Goal: Transaction & Acquisition: Purchase product/service

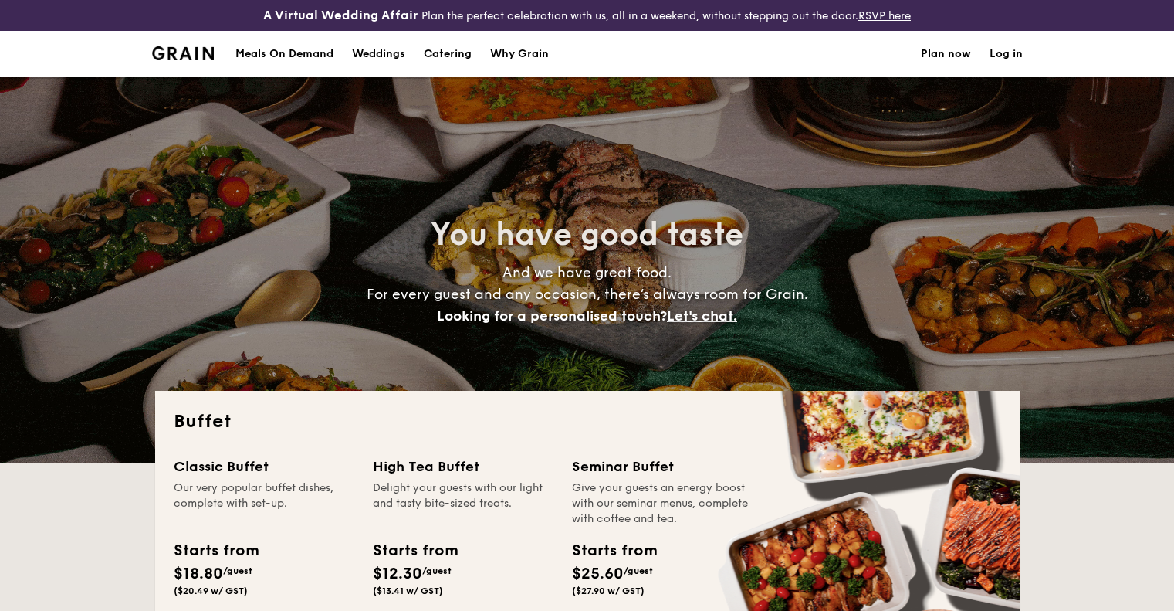
select select
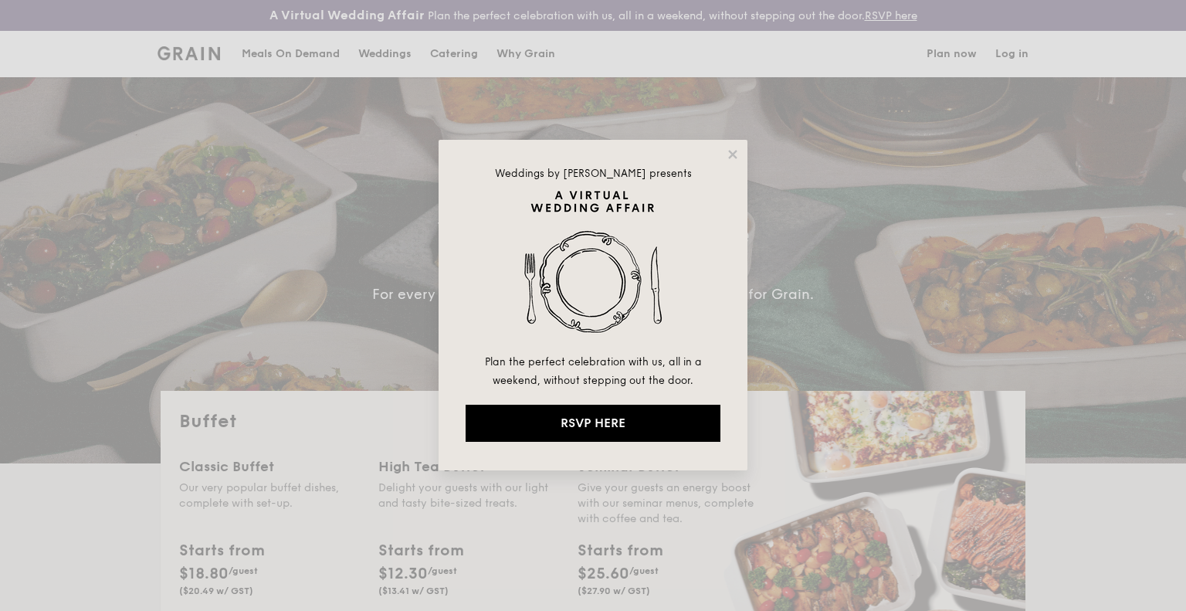
click at [735, 145] on div "Weddings by [PERSON_NAME] presents Plan the perfect celebration with us, all in…" at bounding box center [592, 305] width 309 height 330
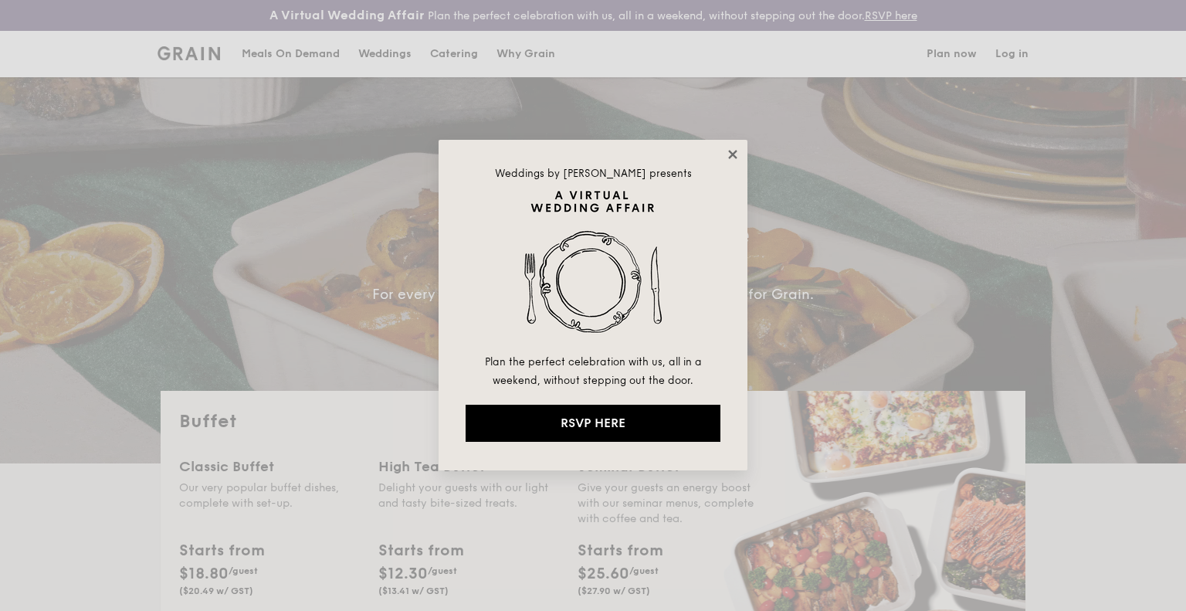
click at [730, 154] on icon at bounding box center [733, 154] width 14 height 14
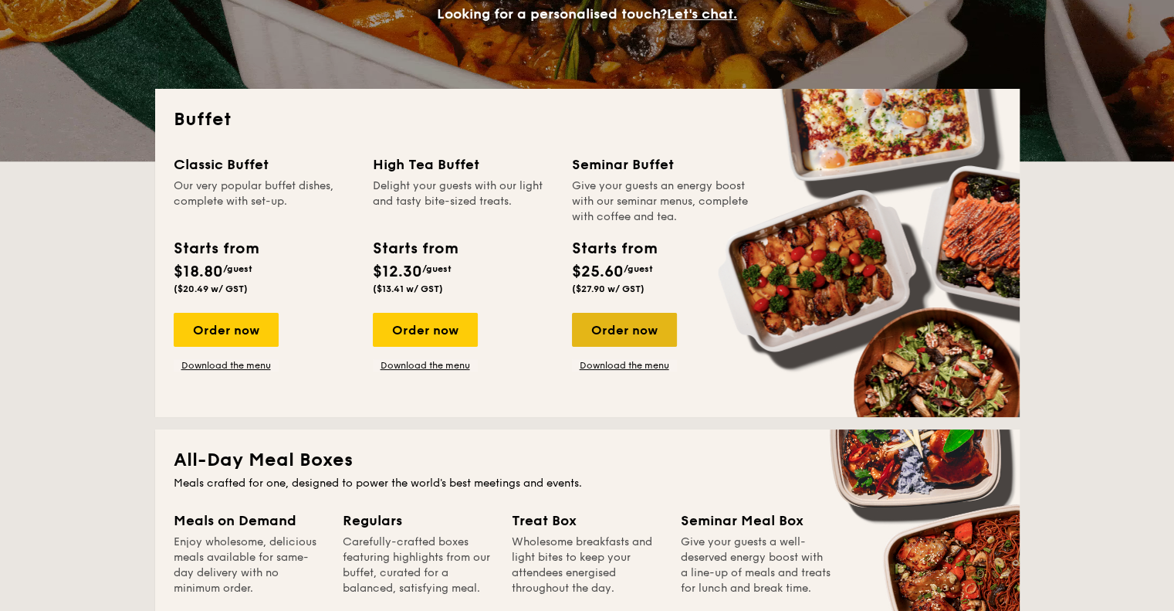
scroll to position [386, 0]
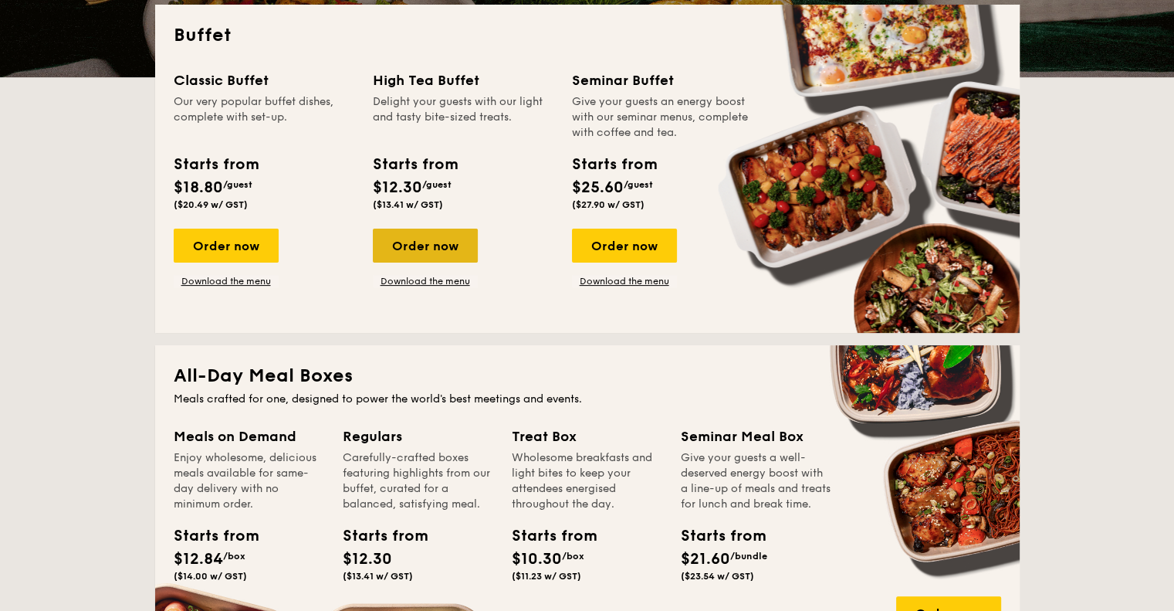
click at [431, 256] on div "Order now" at bounding box center [425, 245] width 105 height 34
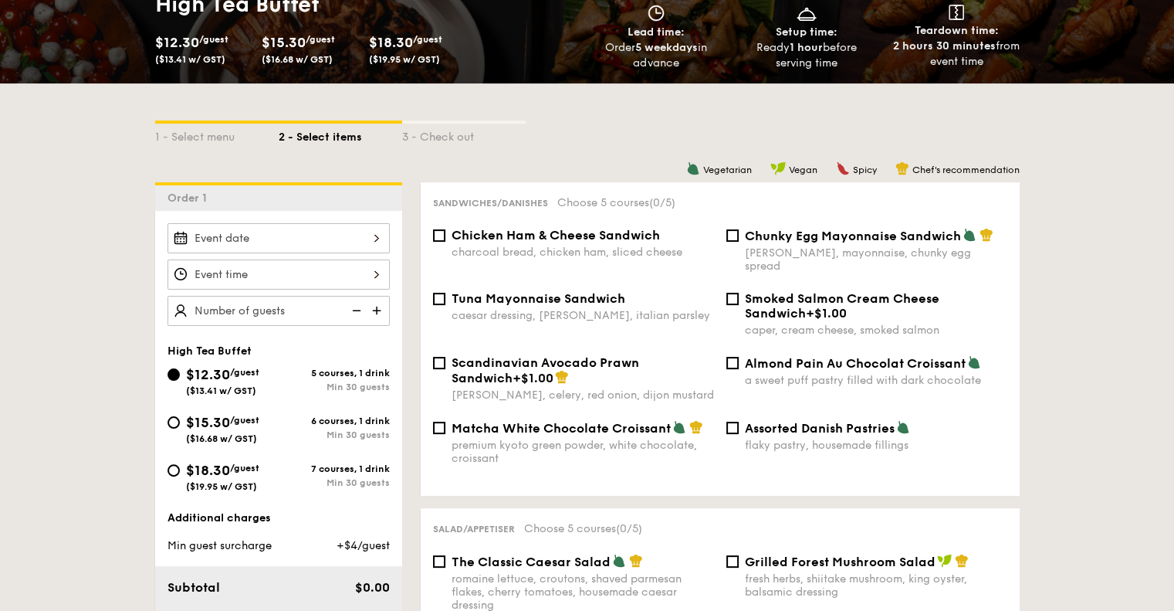
scroll to position [309, 0]
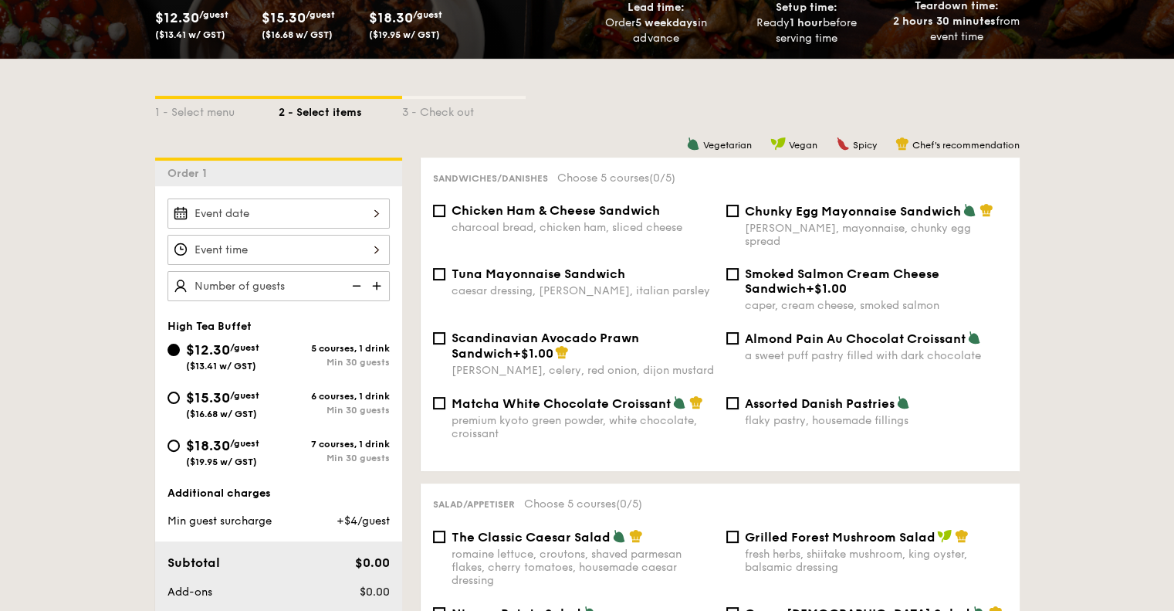
select select
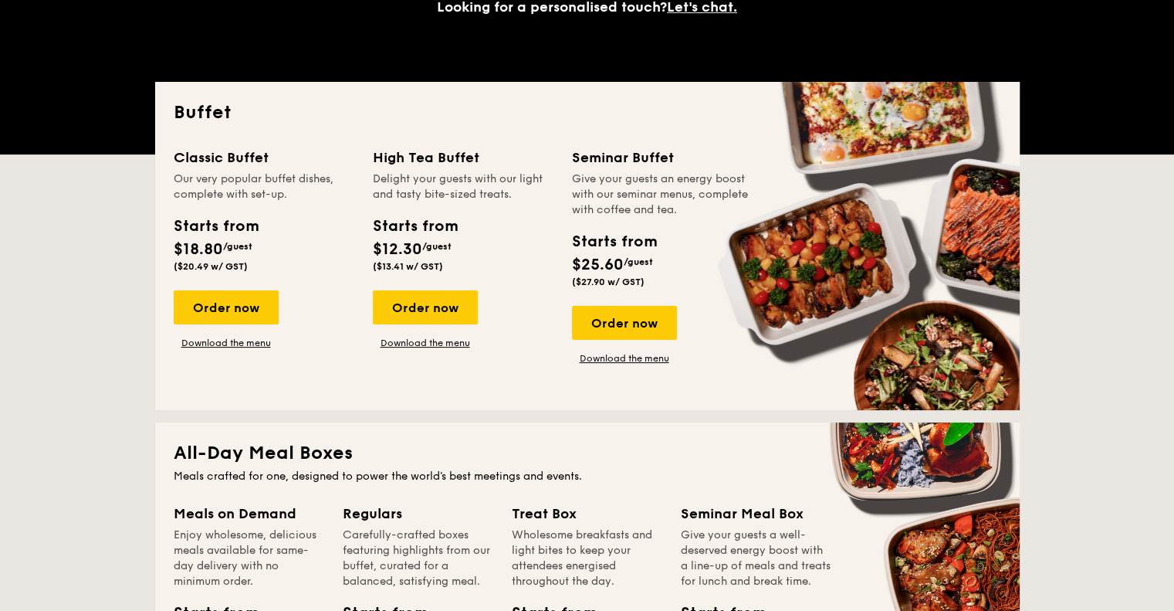
scroll to position [417, 0]
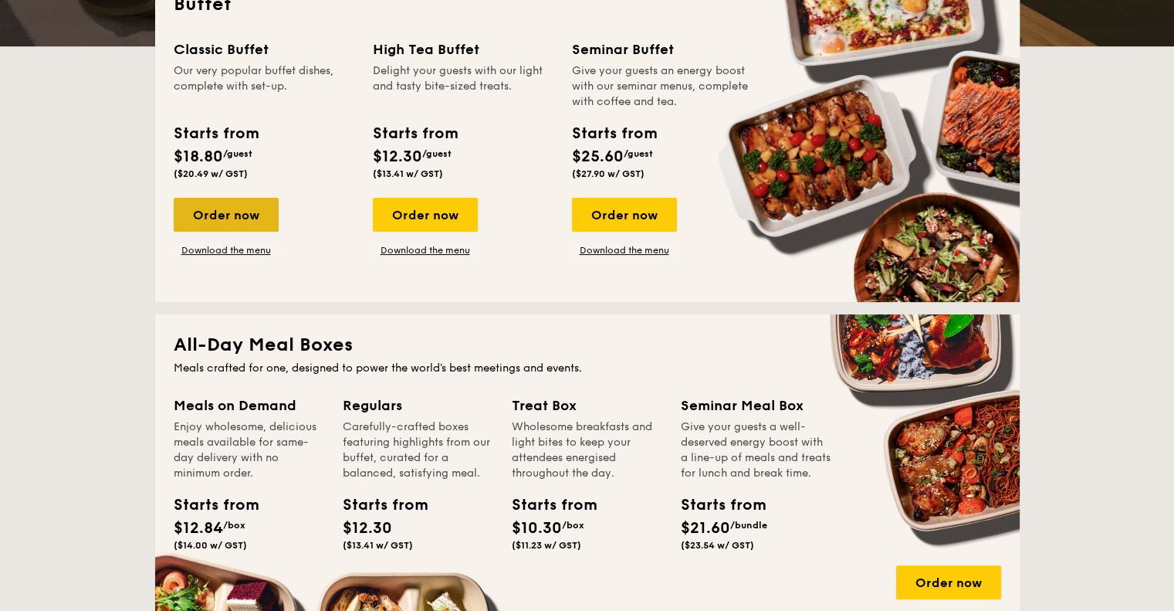
click at [231, 215] on div "Order now" at bounding box center [226, 215] width 105 height 34
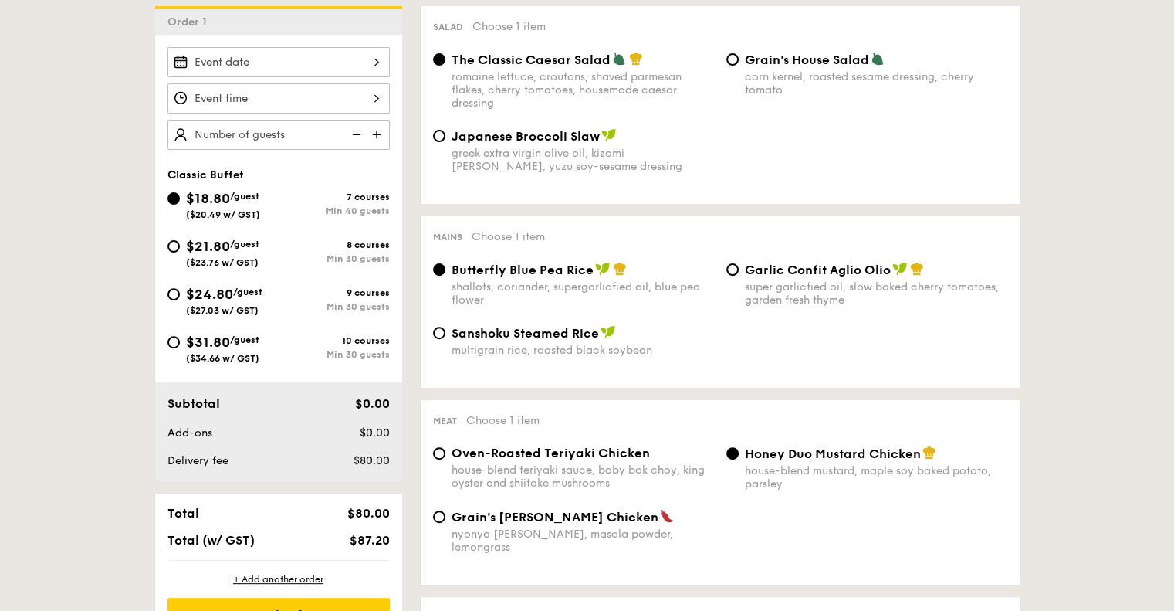
scroll to position [463, 0]
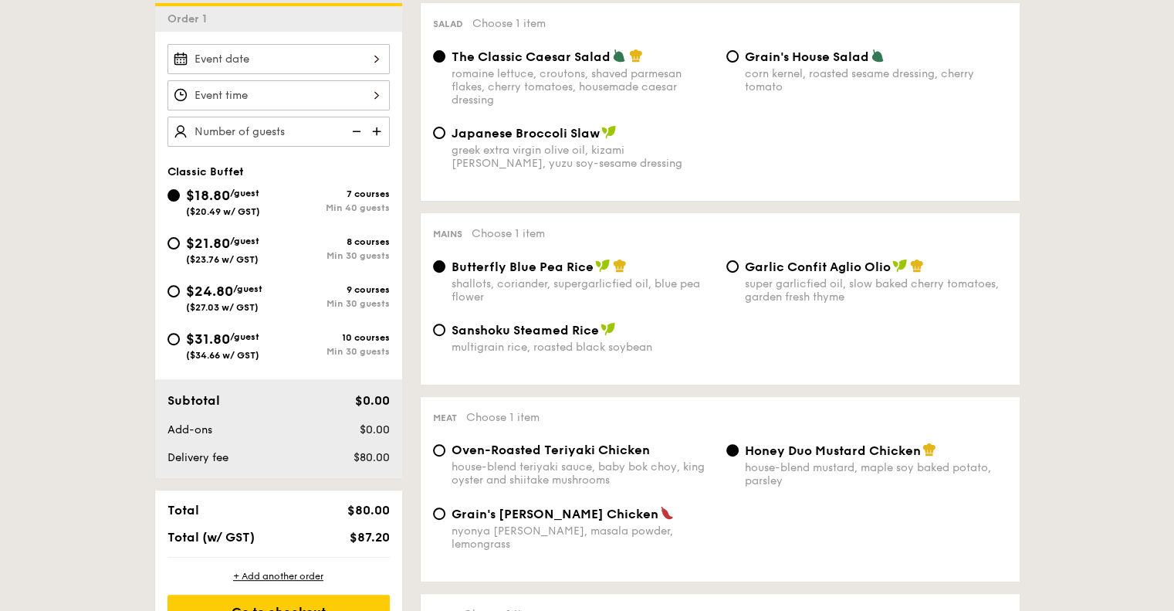
click at [216, 249] on span "$21.80" at bounding box center [208, 243] width 44 height 17
click at [180, 249] on input "$21.80 /guest ($23.76 w/ GST) 8 courses Min 30 guests" at bounding box center [174, 243] width 12 height 12
radio input "true"
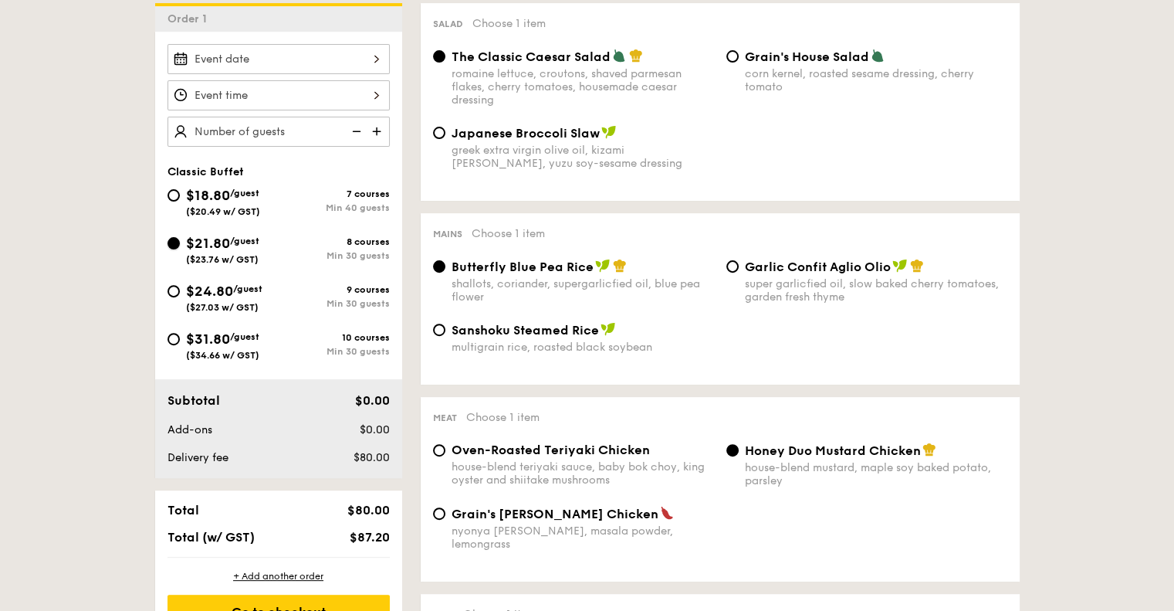
radio input "true"
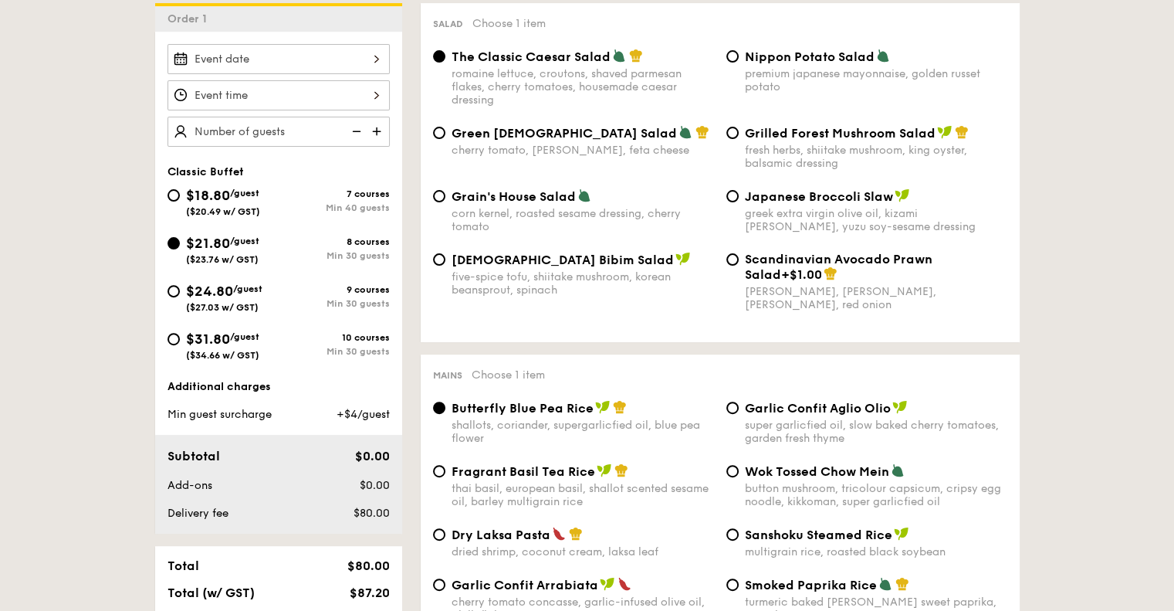
click at [277, 205] on div "$18.80 /guest ($20.49 w/ GST)" at bounding box center [223, 200] width 111 height 32
click at [180, 201] on input "$18.80 /guest ($20.49 w/ GST) 7 courses Min 40 guests" at bounding box center [174, 195] width 12 height 12
radio input "true"
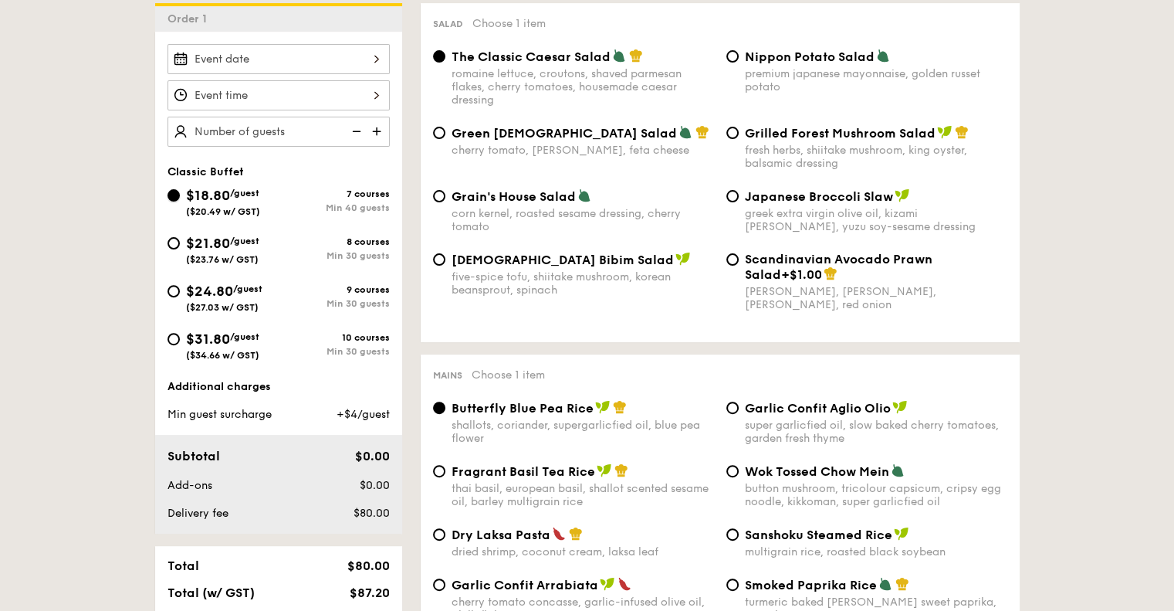
radio input "true"
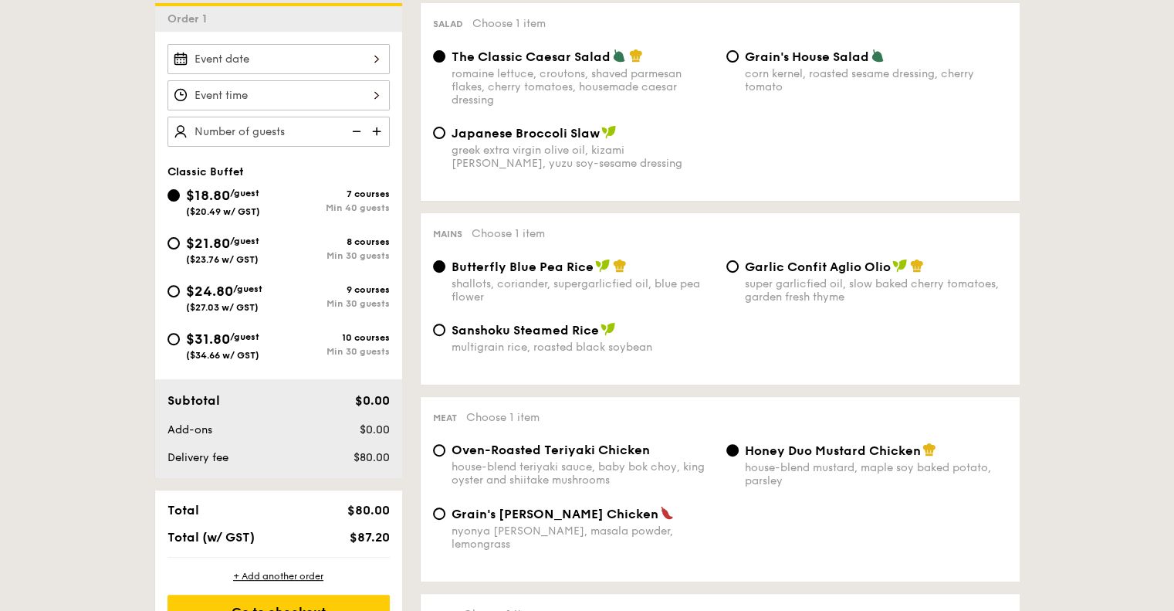
click at [233, 296] on span "$24.80" at bounding box center [209, 291] width 47 height 17
click at [180, 296] on input "$24.80 /guest ($27.03 w/ GST) 9 courses Min 30 guests" at bounding box center [174, 291] width 12 height 12
radio input "true"
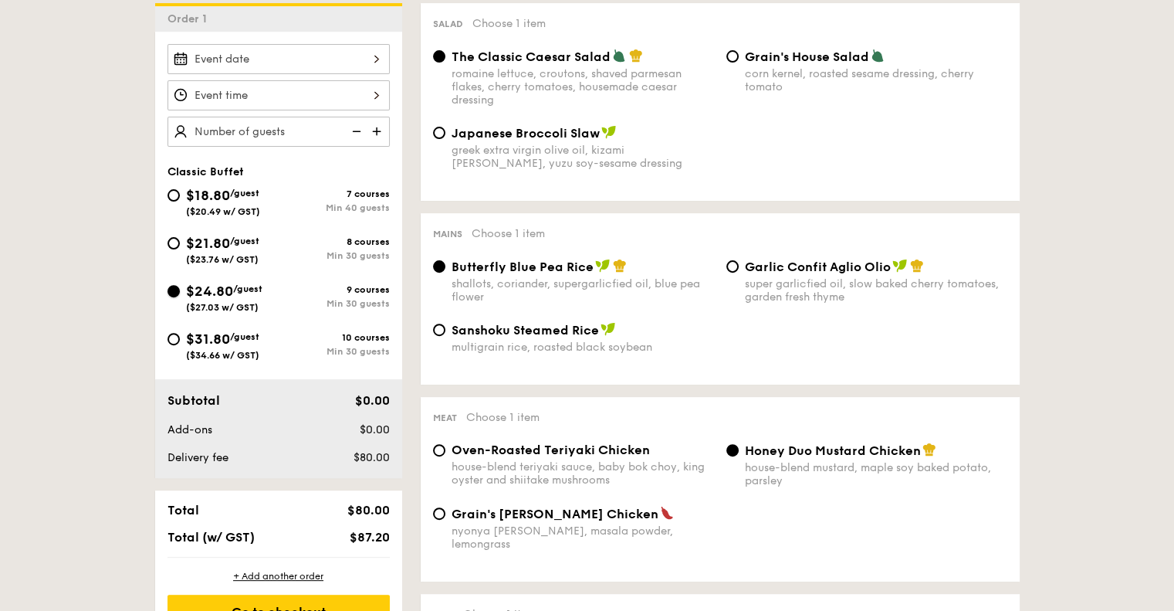
radio input "true"
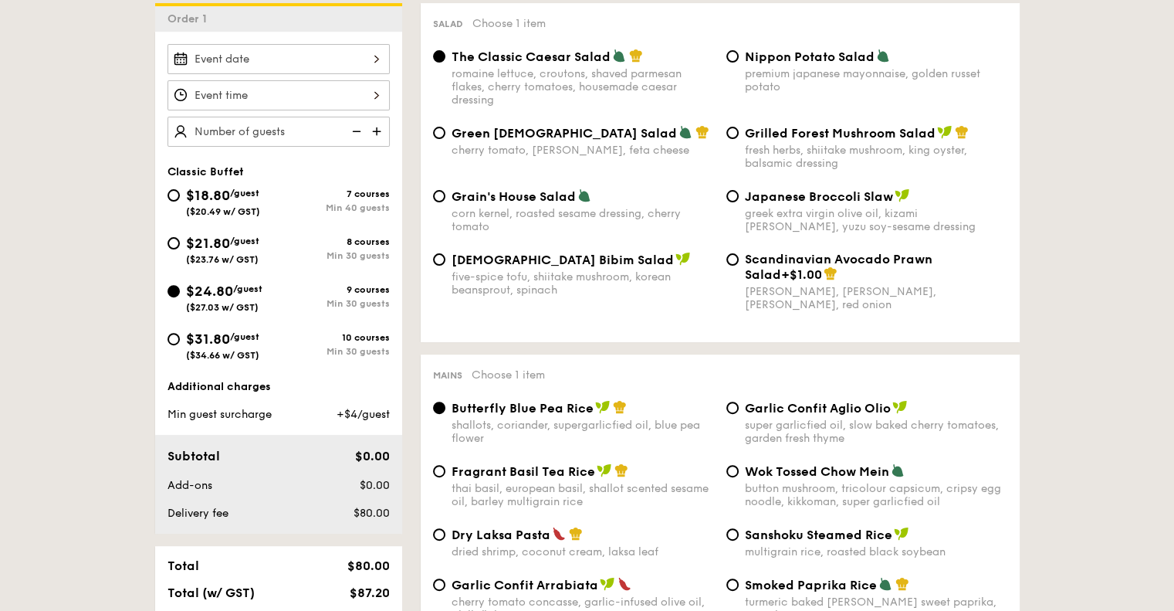
click at [236, 344] on div "$31.80 /guest ($34.66 w/ GST)" at bounding box center [222, 344] width 73 height 32
click at [180, 344] on input "$31.80 /guest ($34.66 w/ GST) 10 courses Min 30 guests" at bounding box center [174, 339] width 12 height 12
radio input "true"
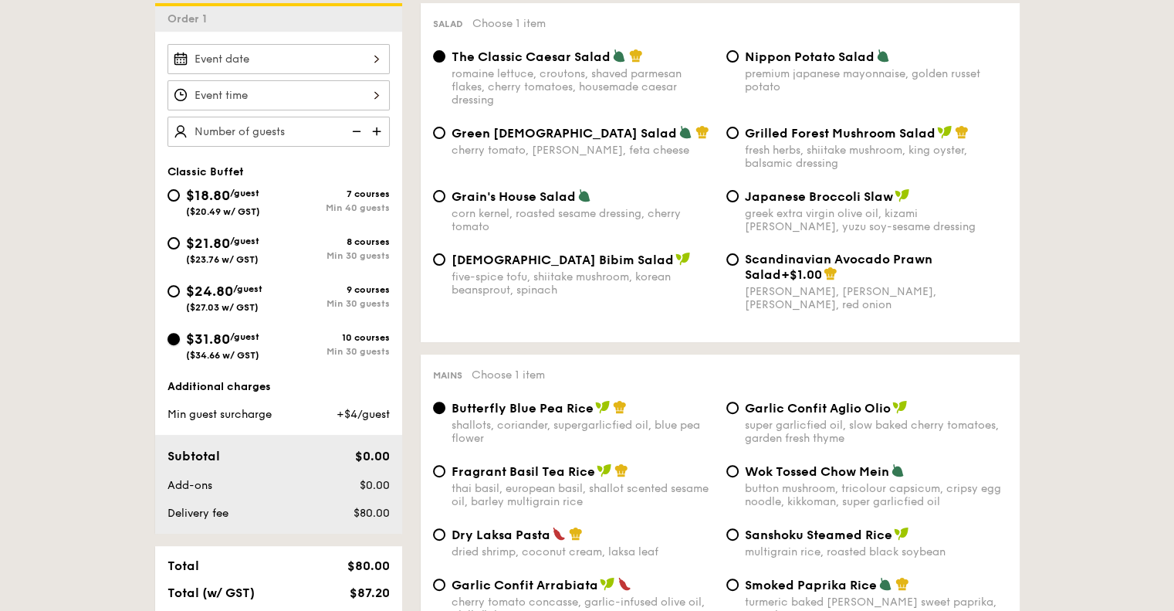
radio input "true"
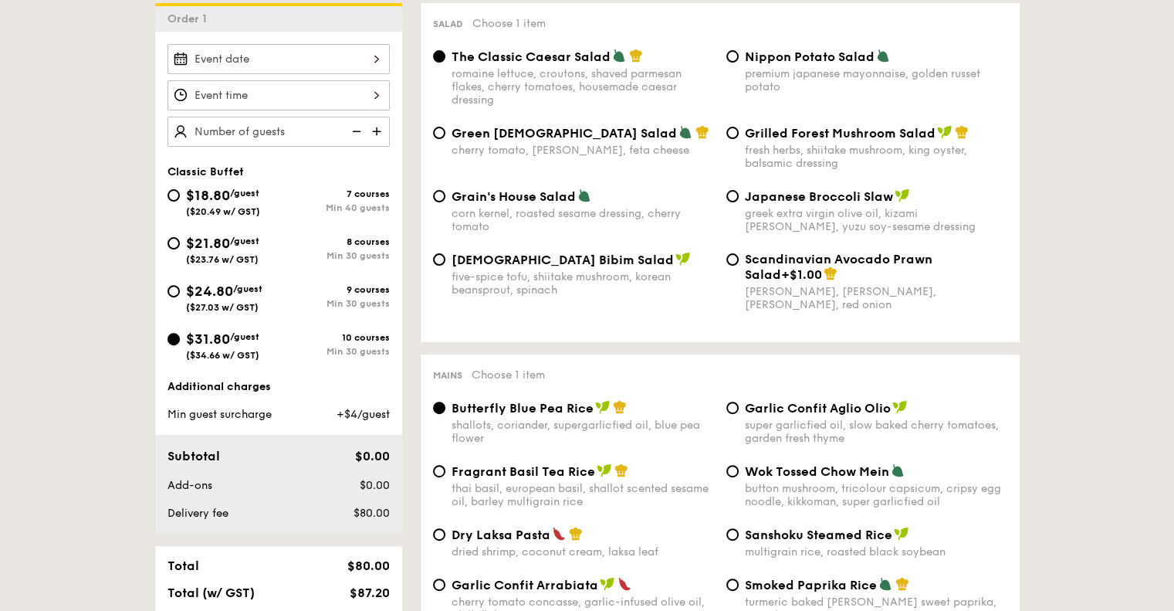
radio input "true"
click at [233, 239] on span "/guest" at bounding box center [244, 240] width 29 height 11
click at [180, 239] on input "$21.80 /guest ($23.76 w/ GST) 8 courses Min 30 guests" at bounding box center [174, 243] width 12 height 12
radio input "true"
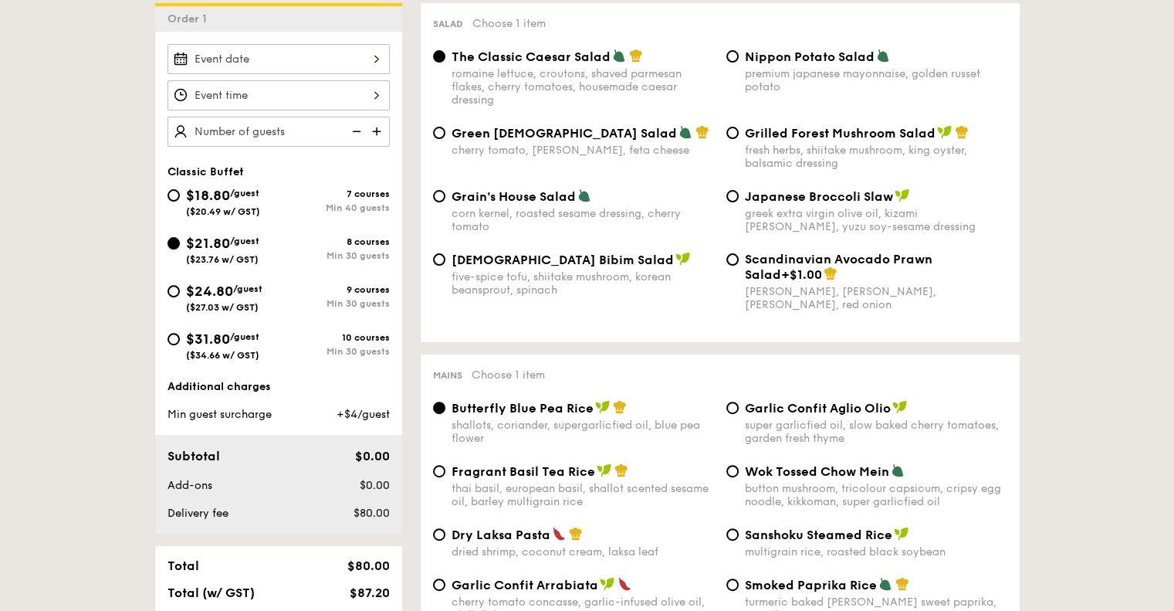
radio input "true"
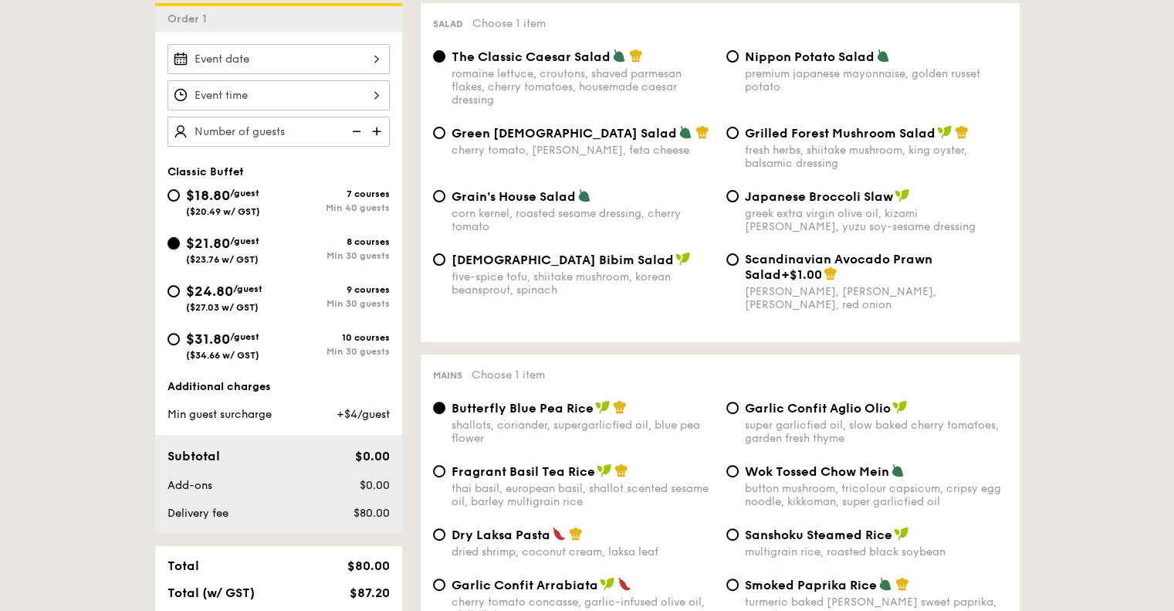
radio input "true"
click at [377, 127] on img at bounding box center [378, 131] width 23 height 29
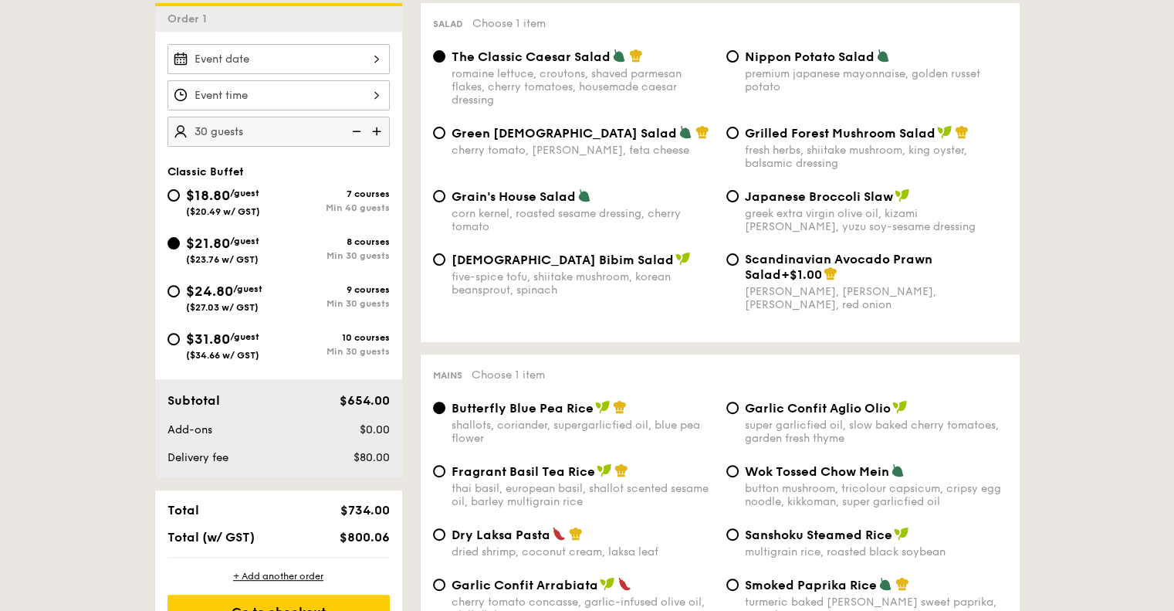
click at [360, 132] on img at bounding box center [354, 131] width 23 height 29
type input "25 guests"
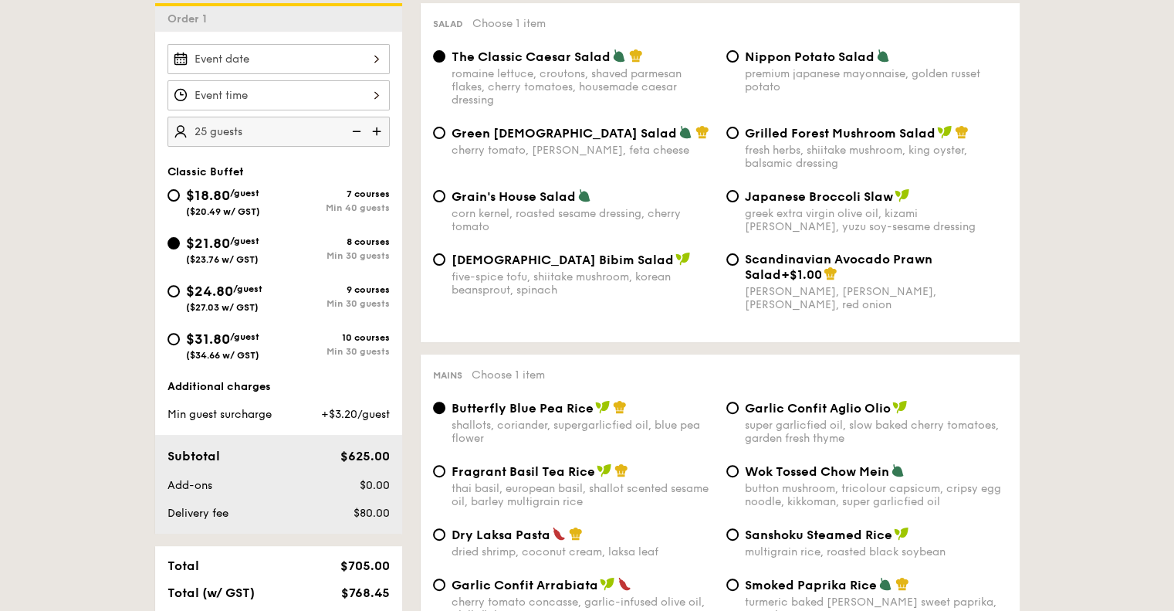
click at [212, 285] on span "$24.80" at bounding box center [209, 291] width 47 height 17
click at [180, 285] on input "$24.80 /guest ($27.03 w/ GST) 9 courses Min 30 guests" at bounding box center [174, 291] width 12 height 12
radio input "true"
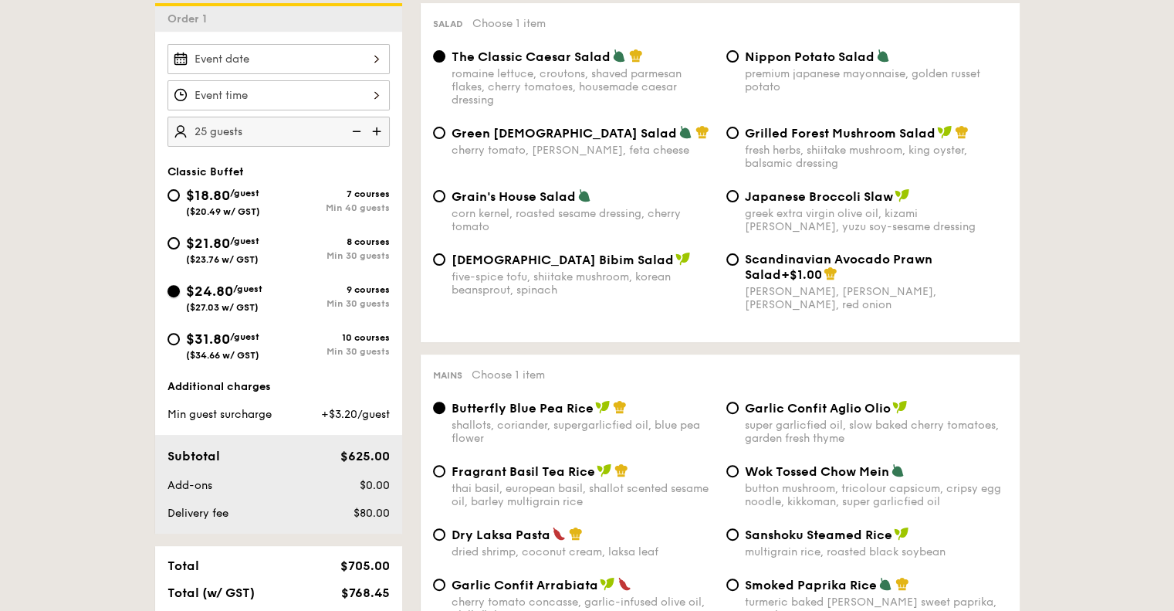
radio input "true"
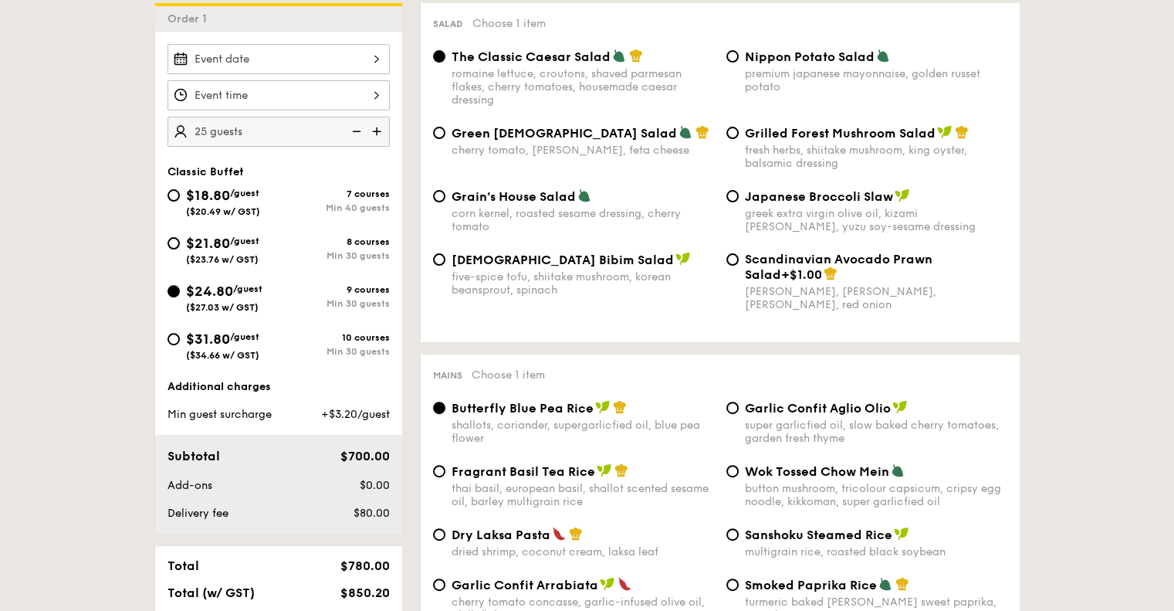
click at [212, 339] on span "$31.80" at bounding box center [208, 338] width 44 height 17
click at [180, 339] on input "$31.80 /guest ($34.66 w/ GST) 10 courses Min 30 guests" at bounding box center [174, 339] width 12 height 12
radio input "true"
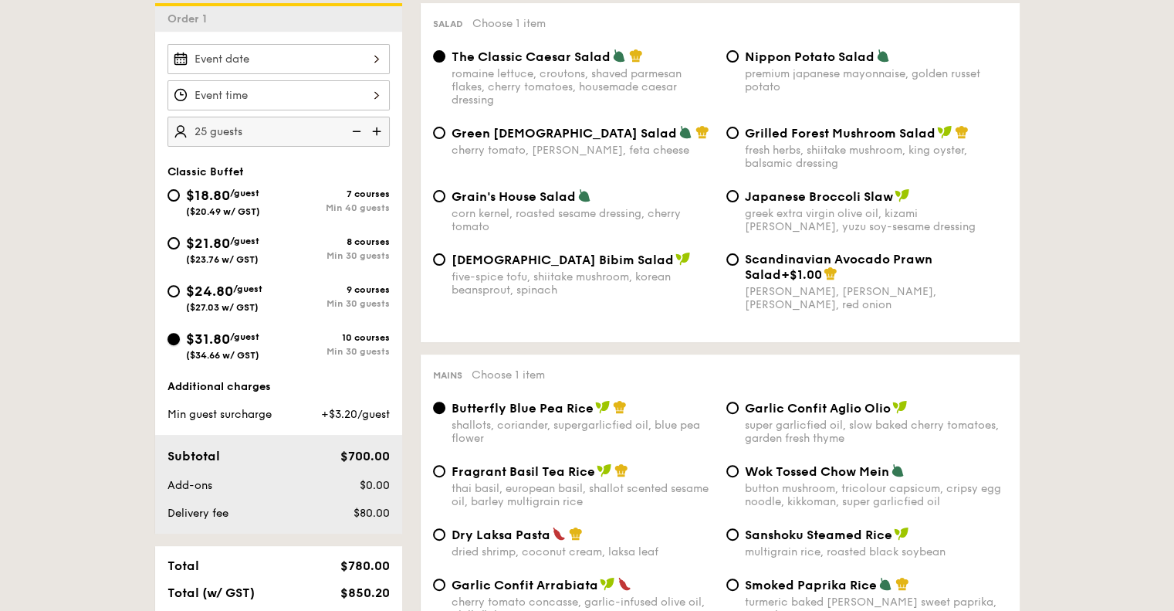
radio input "true"
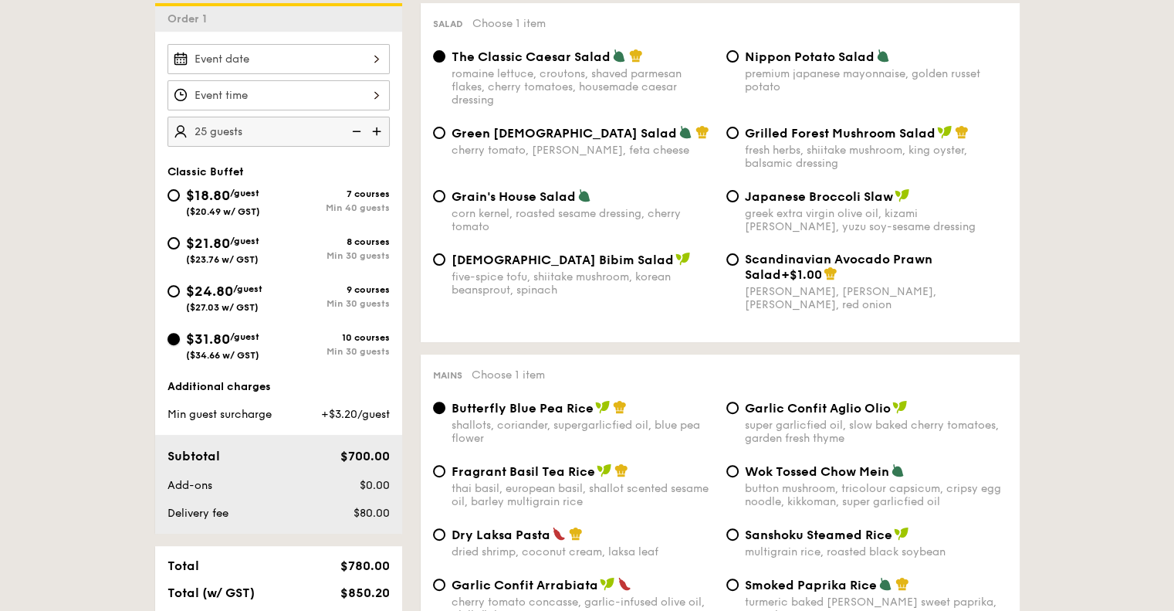
radio input "true"
click at [217, 235] on span "$21.80" at bounding box center [208, 243] width 44 height 17
click at [180, 237] on input "$21.80 /guest ($23.76 w/ GST) 8 courses Min 30 guests" at bounding box center [174, 243] width 12 height 12
radio input "true"
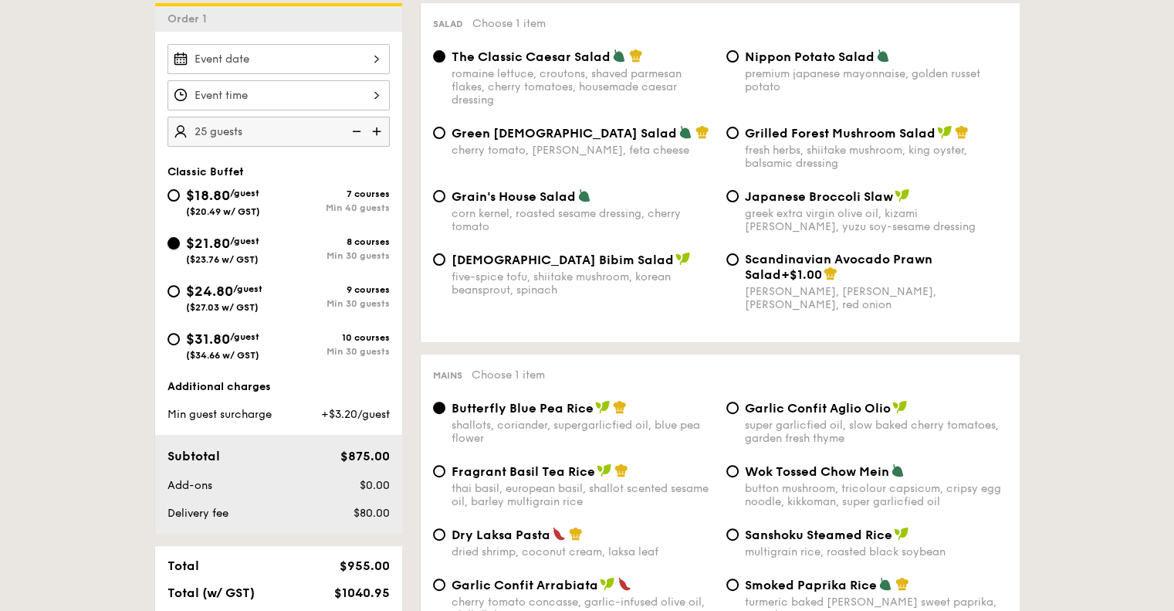
radio input "true"
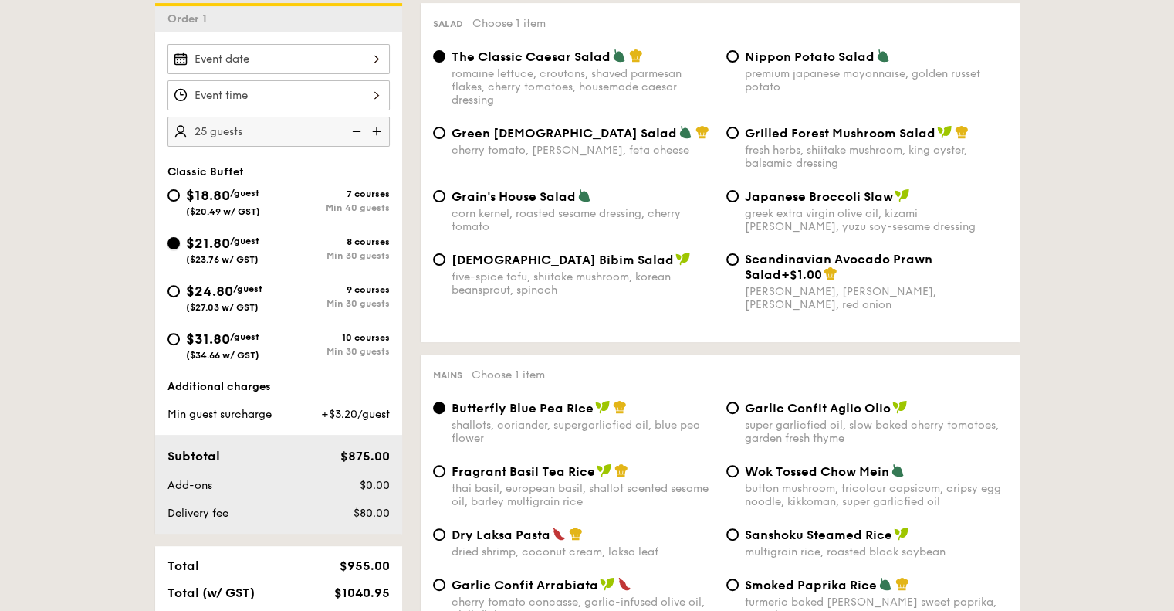
radio input "true"
click at [377, 129] on img at bounding box center [378, 131] width 23 height 29
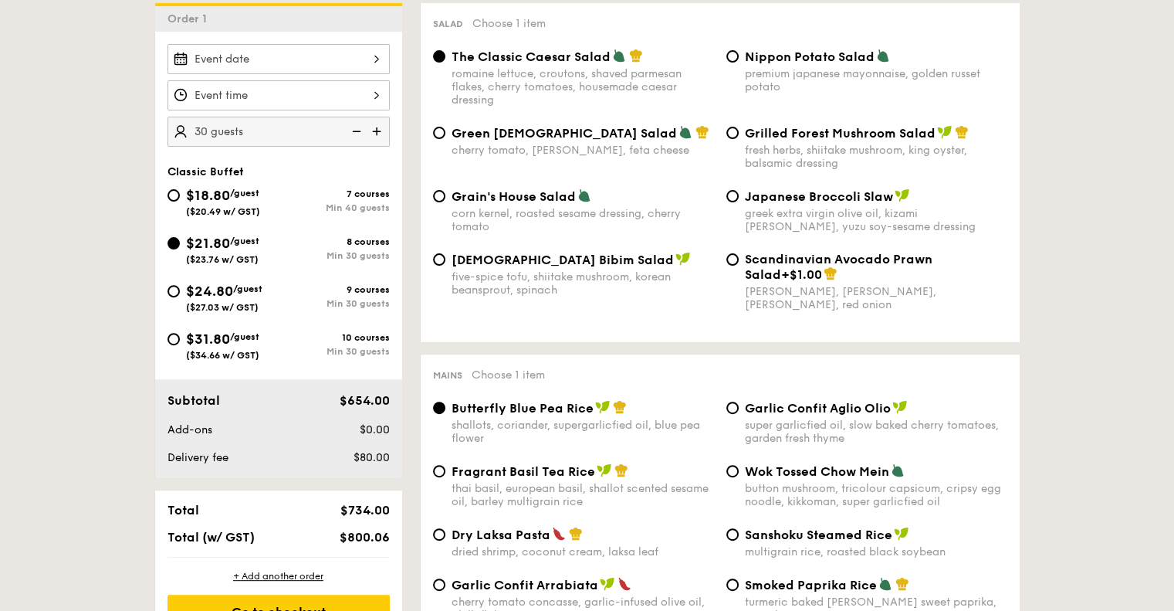
click at [359, 130] on img at bounding box center [354, 131] width 23 height 29
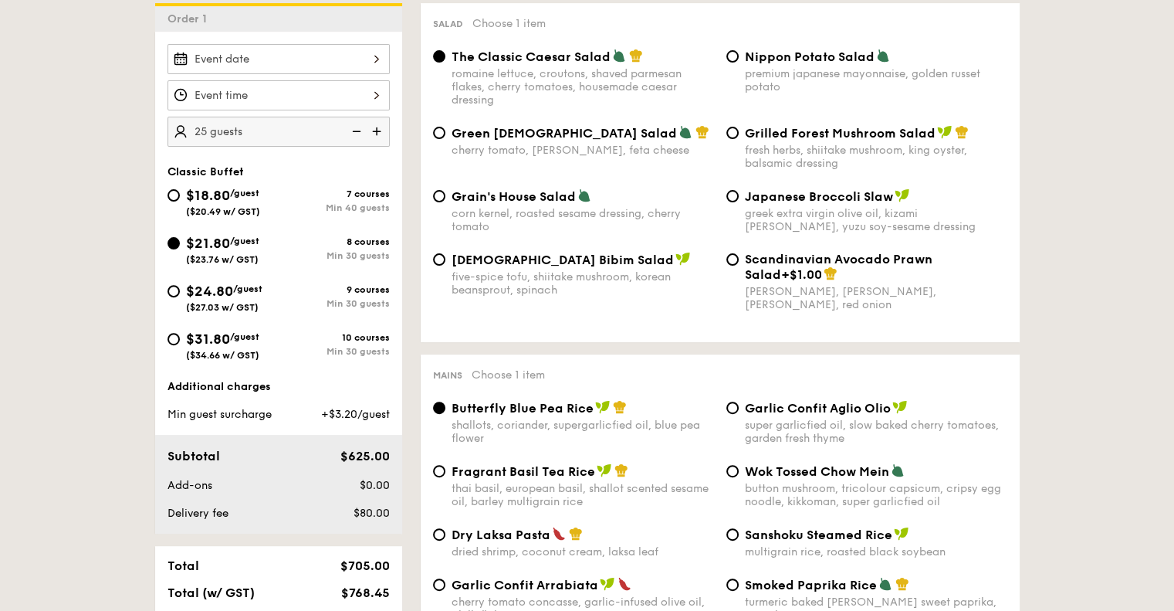
click at [378, 132] on img at bounding box center [378, 131] width 23 height 29
type input "30 guests"
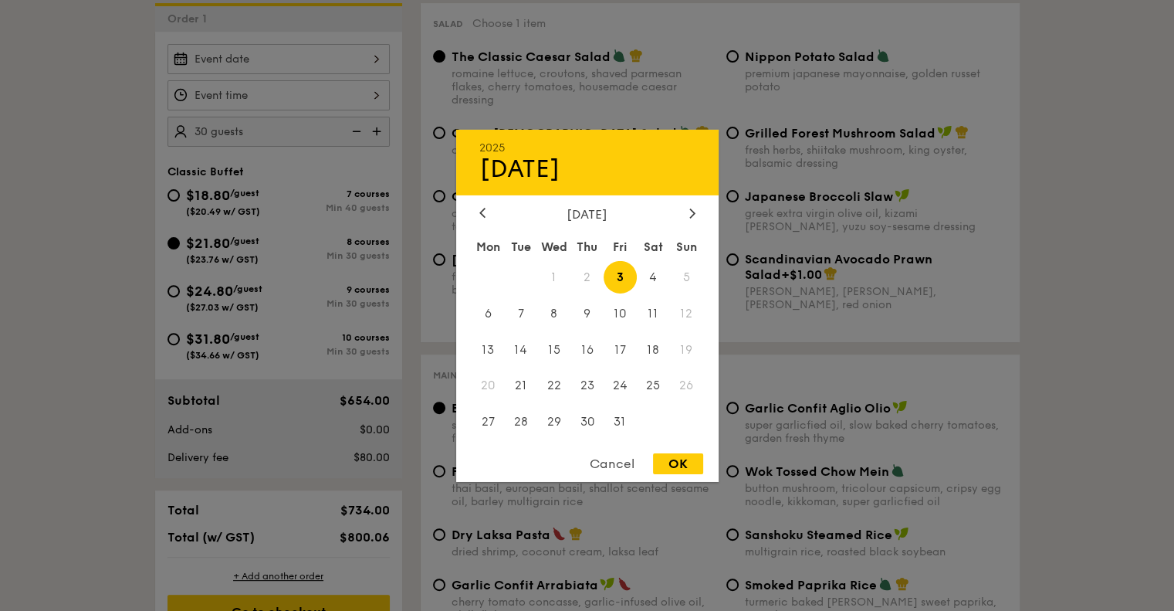
click at [355, 55] on div "2025 Oct [DATE] Tue Wed Thu Fri Sat Sun 1 2 3 4 5 6 7 8 9 10 11 12 13 14 15 16 …" at bounding box center [279, 59] width 222 height 30
click at [516, 348] on span "14" at bounding box center [520, 349] width 33 height 33
click at [685, 450] on div "2025 Oct [DATE] Tue Wed Thu Fri Sat Sun 1 2 3 4 5 6 7 8 9 10 11 12 13 14 15 16 …" at bounding box center [587, 305] width 262 height 352
click at [685, 465] on div "OK" at bounding box center [678, 463] width 50 height 21
type input "[DATE]"
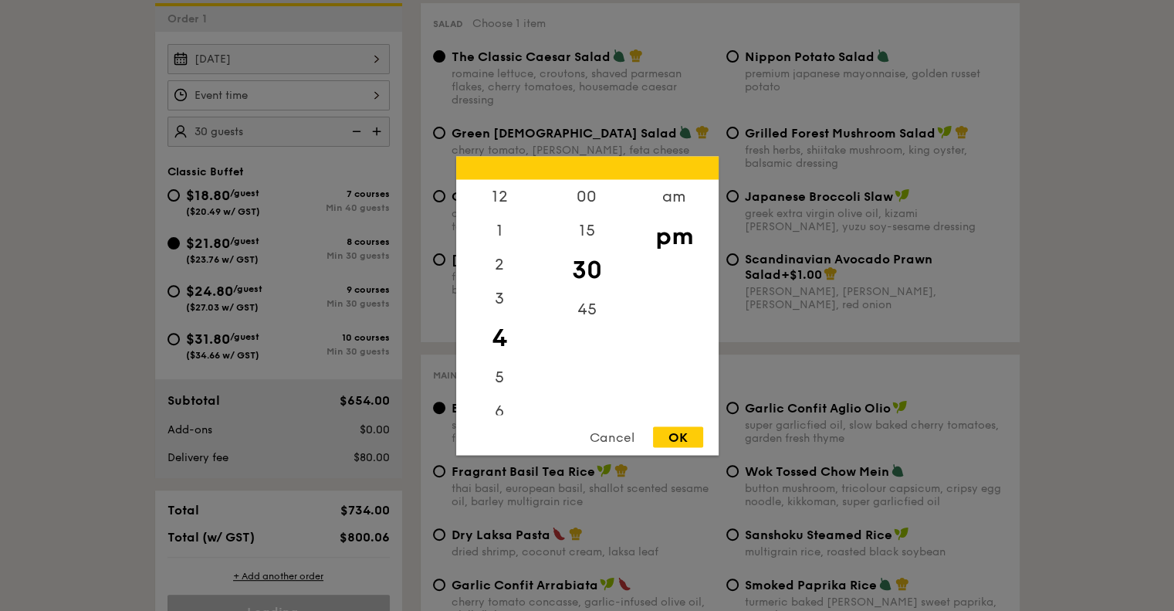
click at [216, 109] on div "12 1 2 3 4 5 6 7 8 9 10 11 00 15 30 45 am pm Cancel OK" at bounding box center [279, 95] width 222 height 30
click at [503, 197] on div "12" at bounding box center [499, 201] width 87 height 45
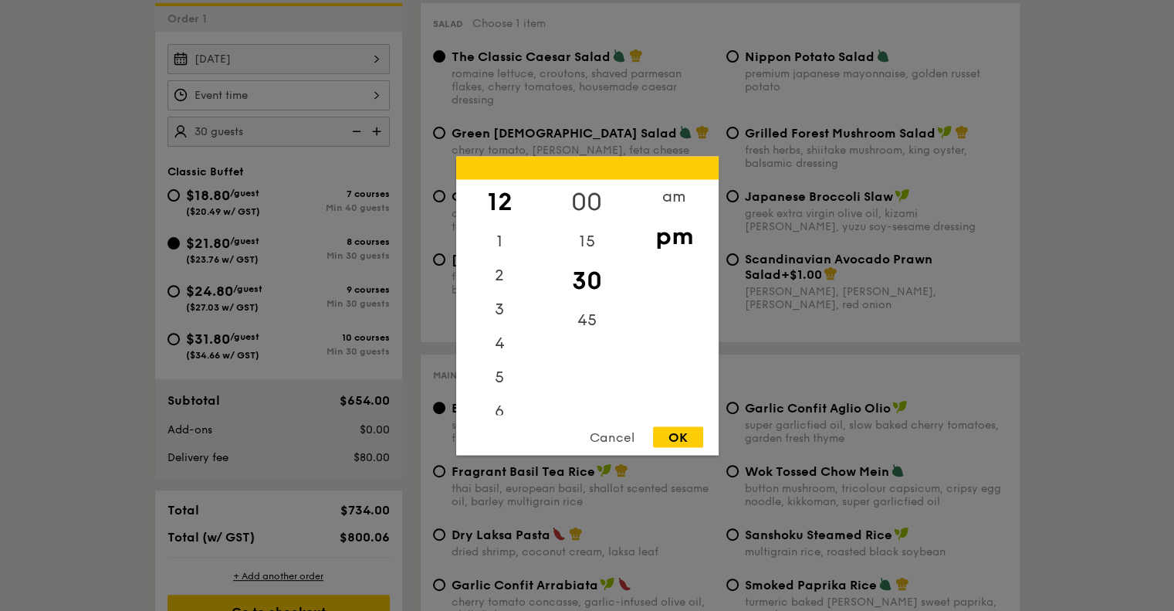
click at [591, 203] on div "00" at bounding box center [586, 201] width 87 height 45
click at [688, 434] on div "OK" at bounding box center [678, 436] width 50 height 21
type input "12:00PM"
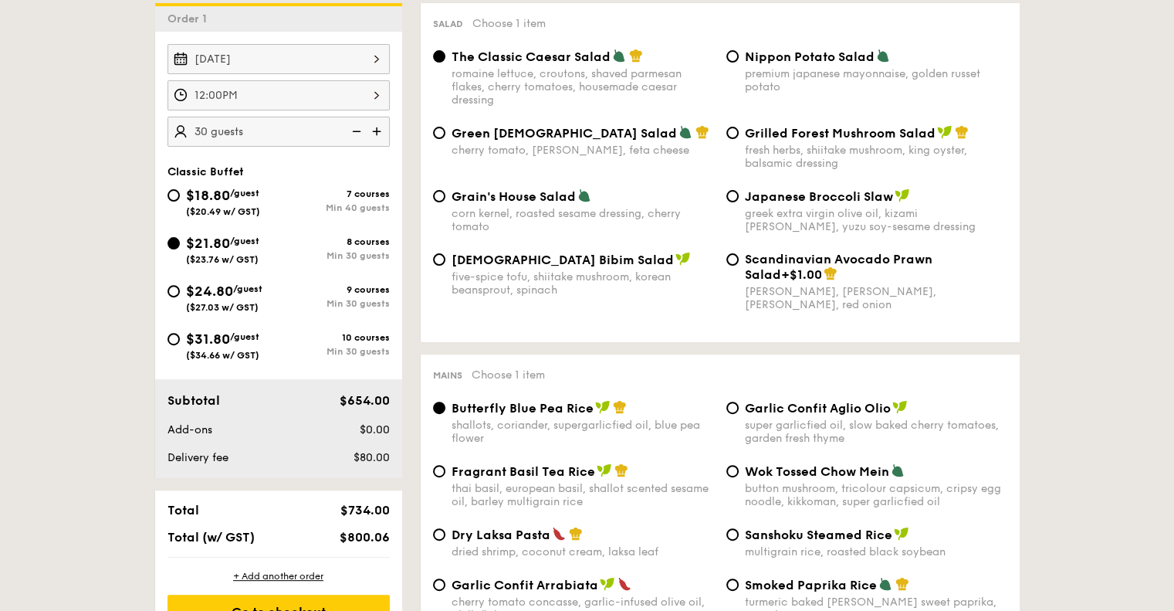
click at [355, 132] on img at bounding box center [354, 131] width 23 height 29
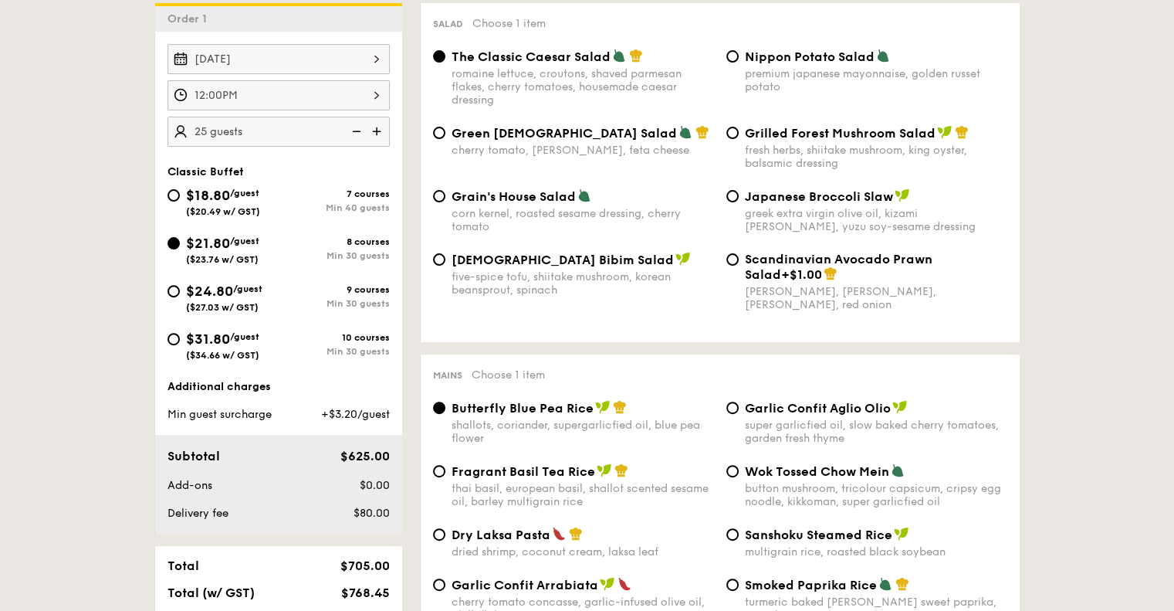
click at [359, 129] on img at bounding box center [354, 131] width 23 height 29
type input "20 guests"
click at [233, 296] on span "$24.80" at bounding box center [209, 291] width 47 height 17
click at [180, 296] on input "$24.80 /guest ($27.03 w/ GST) 9 courses Min 30 guests" at bounding box center [174, 291] width 12 height 12
radio input "true"
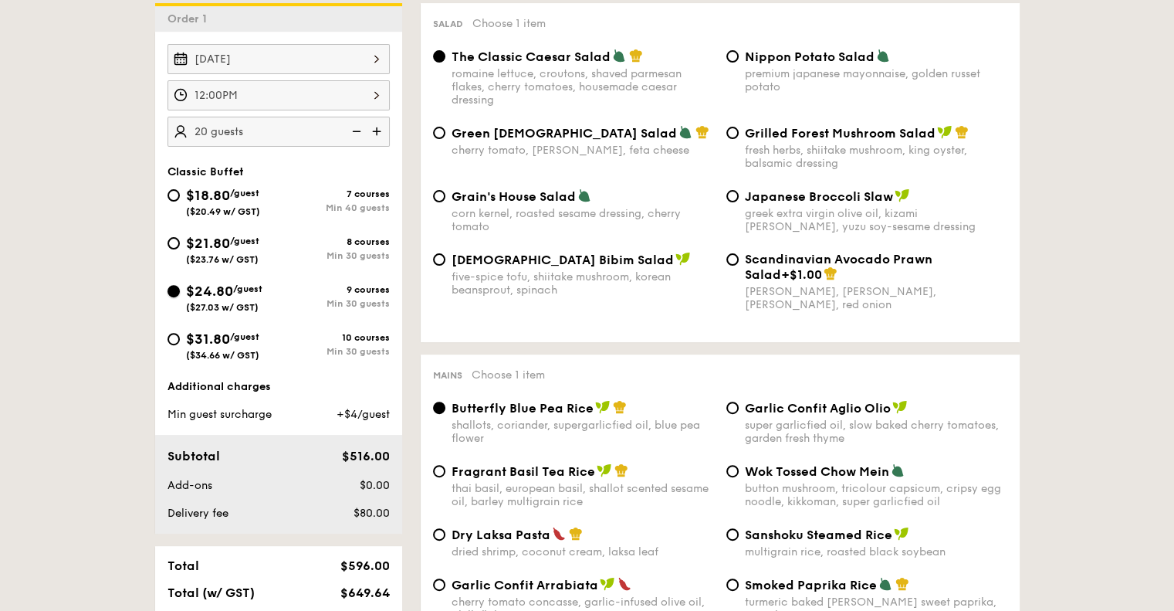
radio input "true"
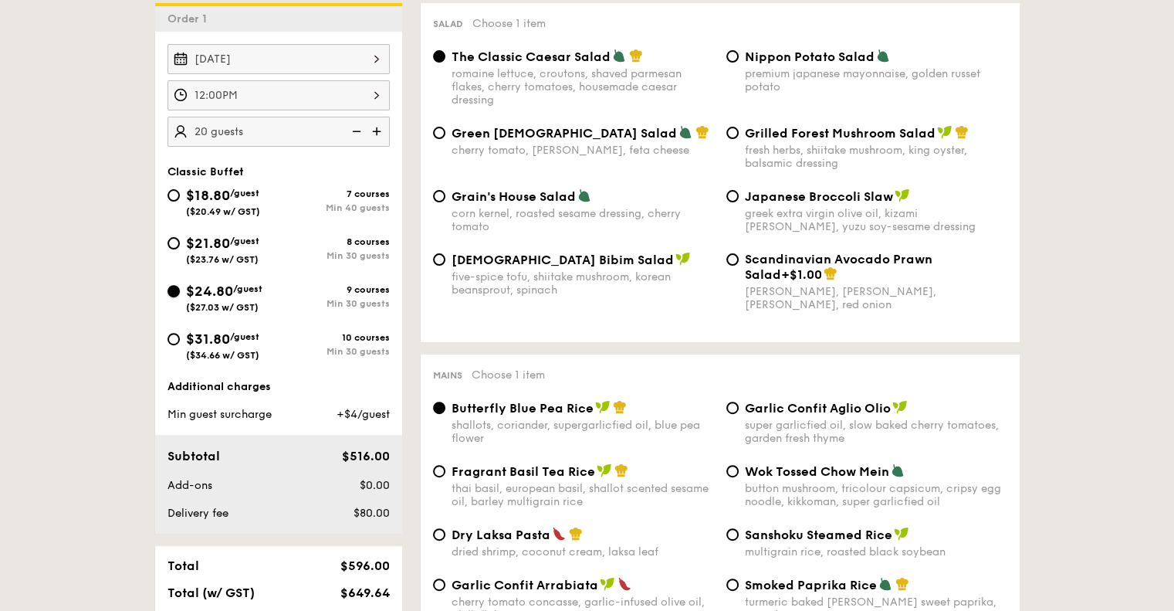
radio input "true"
click at [245, 350] on span "($34.66 w/ GST)" at bounding box center [222, 355] width 73 height 11
click at [180, 345] on input "$31.80 /guest ($34.66 w/ GST) 10 courses Min 30 guests" at bounding box center [174, 339] width 12 height 12
radio input "true"
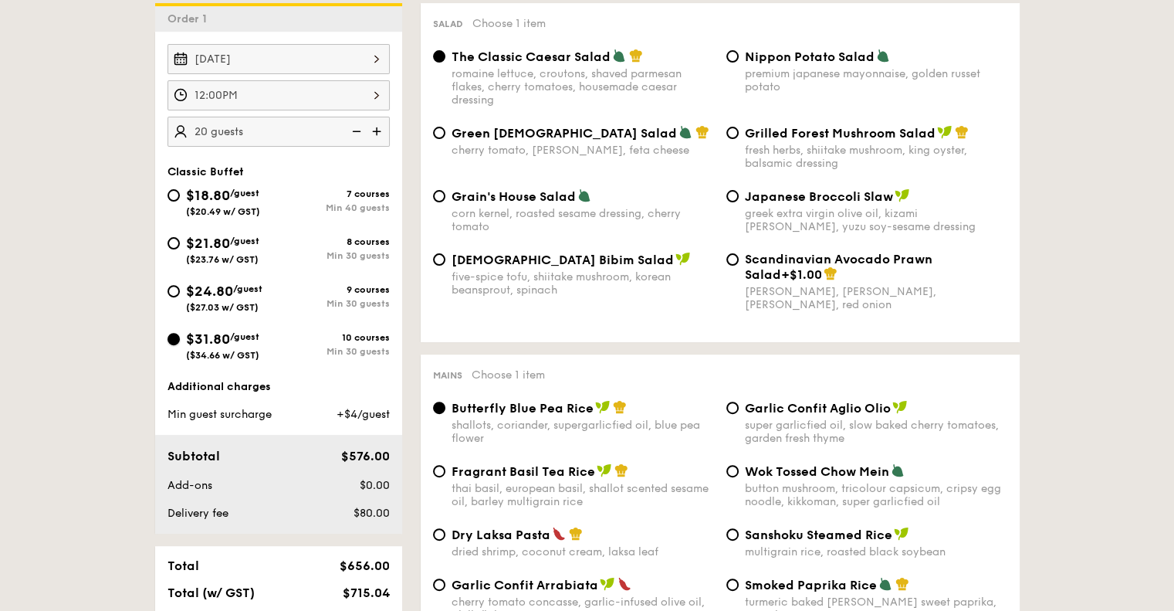
radio input "true"
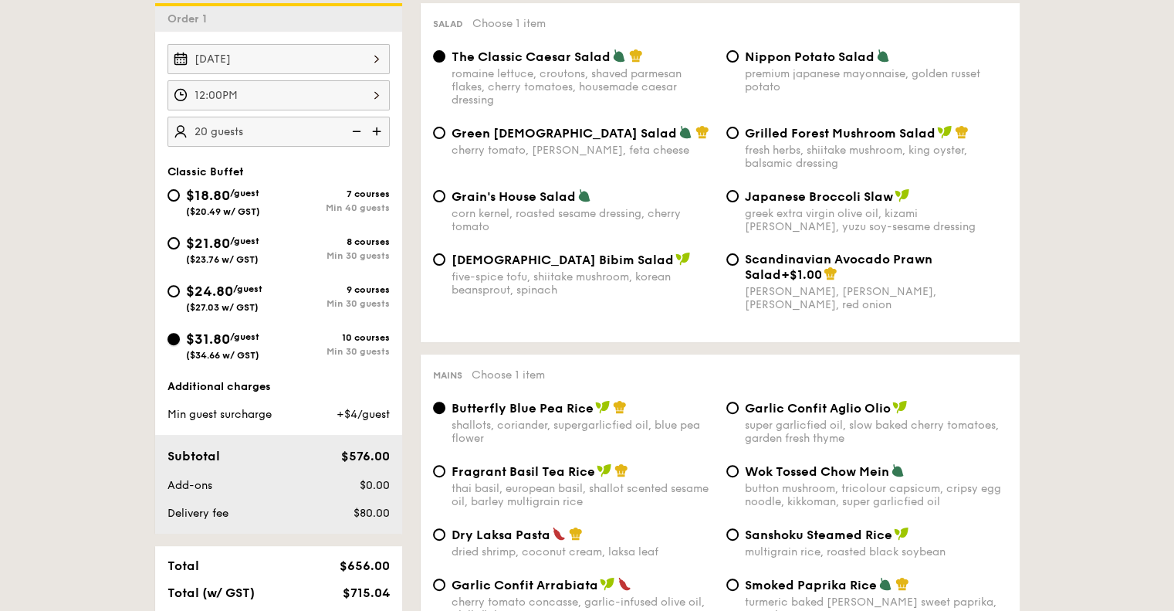
radio input "true"
click at [247, 245] on span "/guest" at bounding box center [244, 240] width 29 height 11
click at [180, 245] on input "$21.80 /guest ($23.76 w/ GST) 8 courses Min 30 guests" at bounding box center [174, 243] width 12 height 12
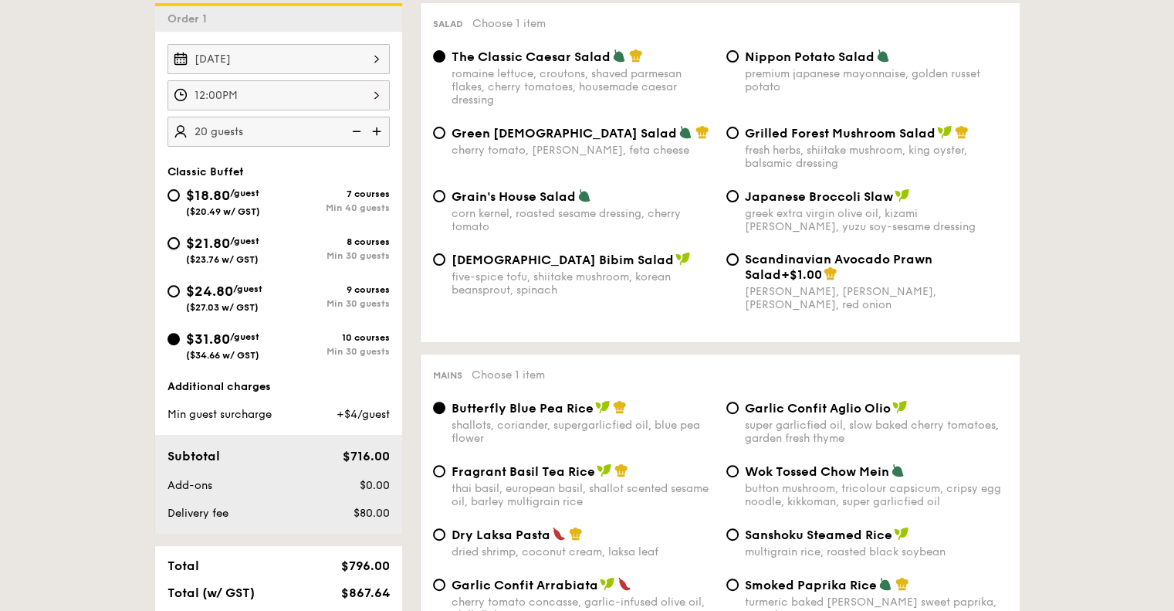
radio input "true"
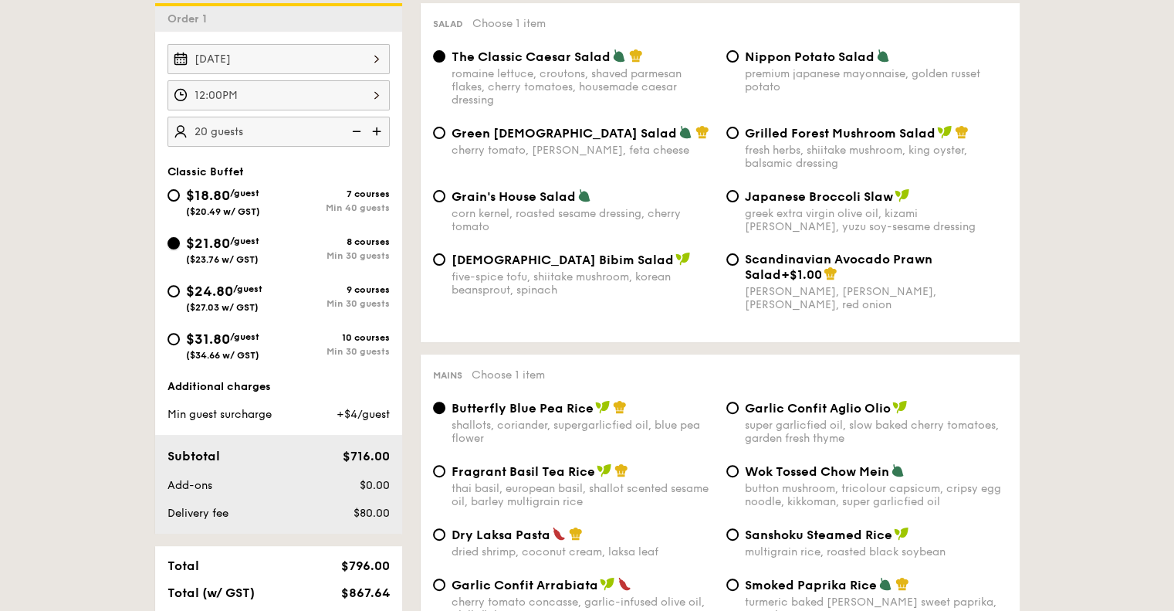
radio input "true"
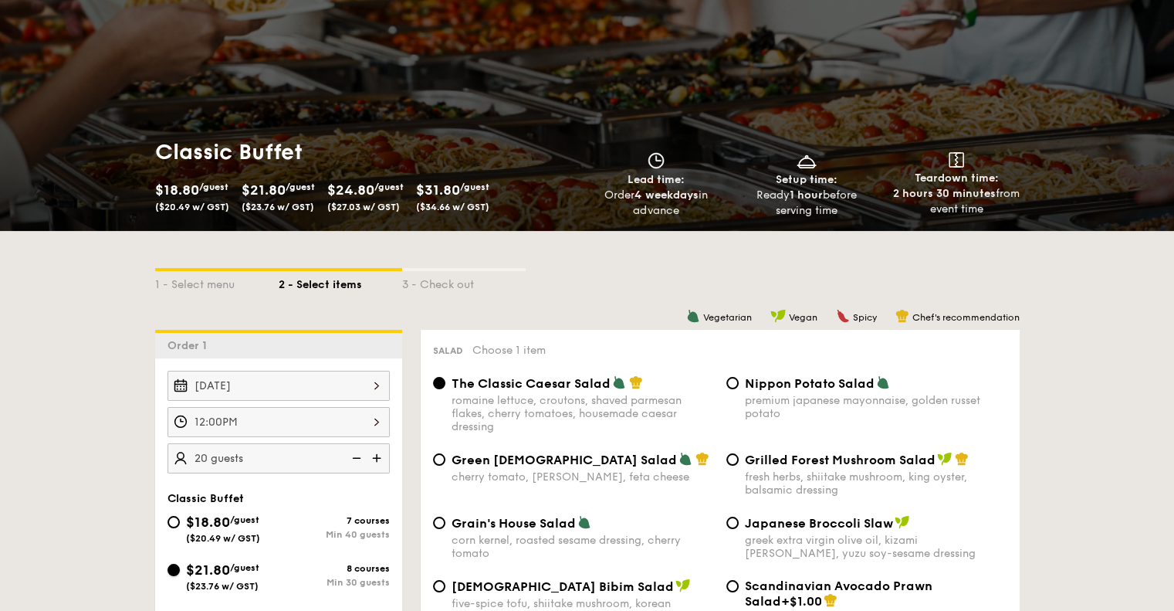
scroll to position [232, 0]
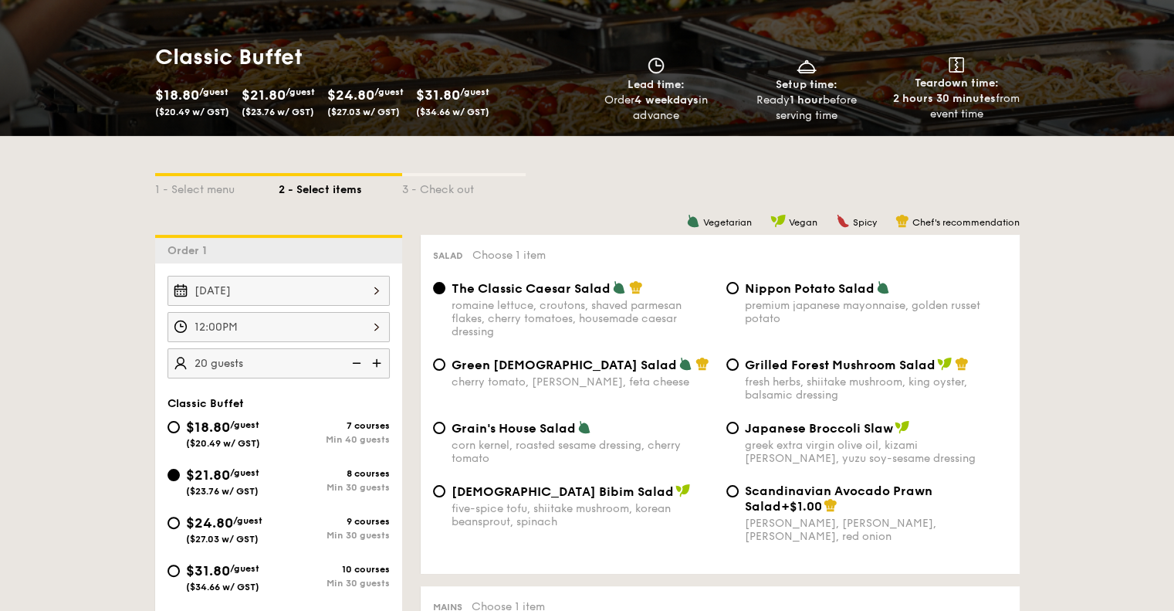
click at [365, 357] on img at bounding box center [354, 362] width 23 height 29
click at [357, 361] on img at bounding box center [354, 362] width 23 height 29
click at [384, 364] on img at bounding box center [378, 362] width 23 height 29
type input "25 guests"
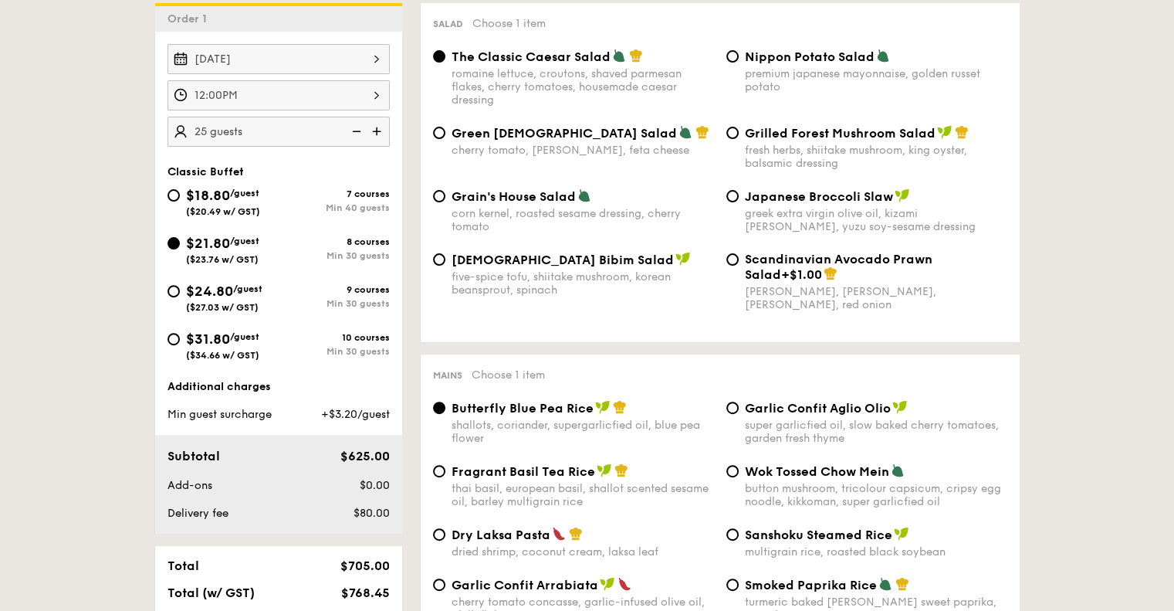
scroll to position [309, 0]
